Goal: Task Accomplishment & Management: Use online tool/utility

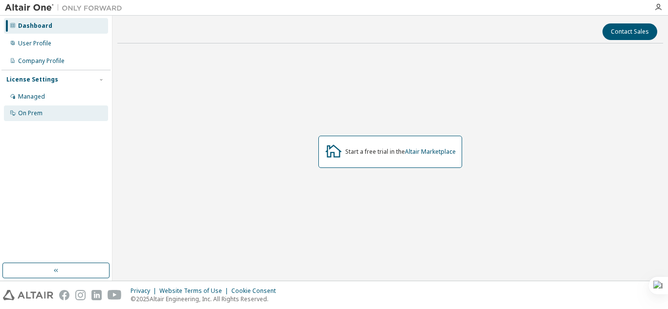
click at [53, 114] on div "On Prem" at bounding box center [56, 114] width 104 height 16
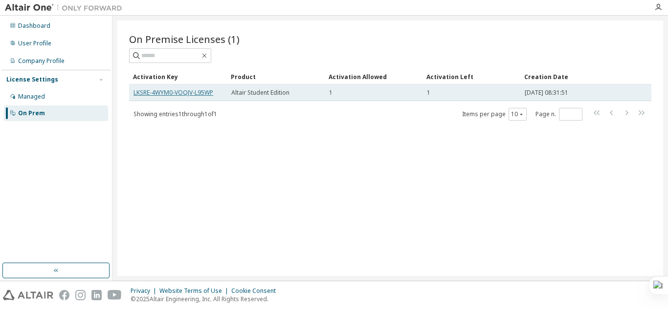
click at [185, 93] on link "LKSRE-4WYM0-VOQJV-L95WP" at bounding box center [173, 92] width 80 height 8
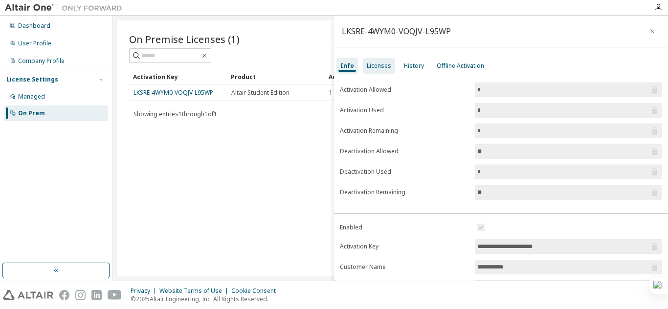
click at [388, 69] on div "Licenses" at bounding box center [379, 66] width 24 height 8
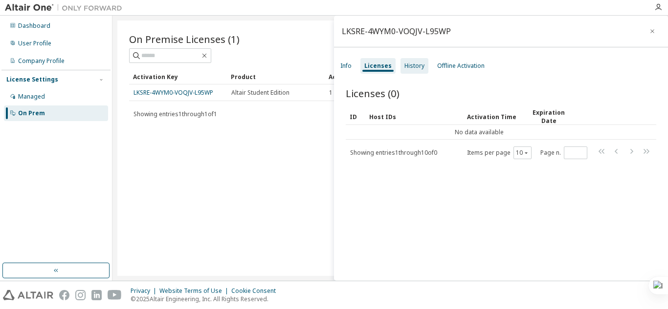
click at [421, 64] on div "History" at bounding box center [414, 66] width 28 height 16
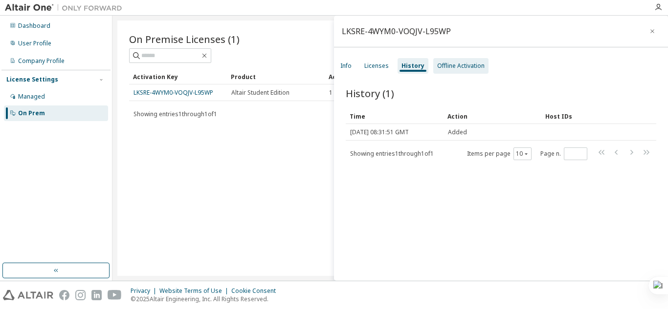
click at [462, 62] on div "Offline Activation" at bounding box center [460, 66] width 47 height 8
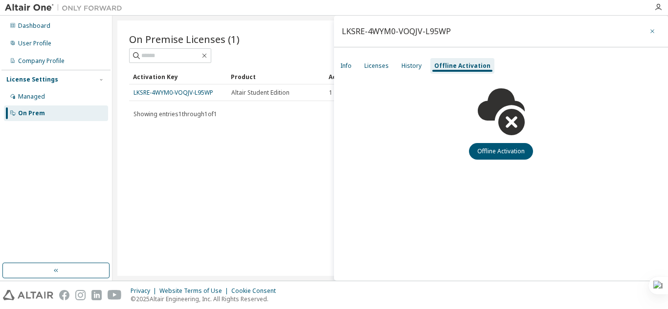
click at [654, 27] on icon "button" at bounding box center [651, 31] width 7 height 8
